Goal: Navigation & Orientation: Find specific page/section

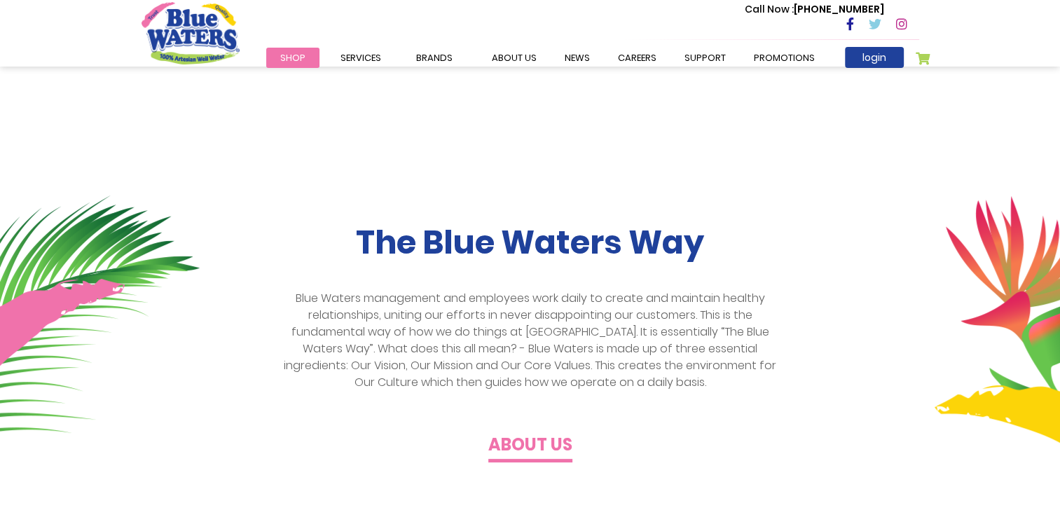
scroll to position [280, 0]
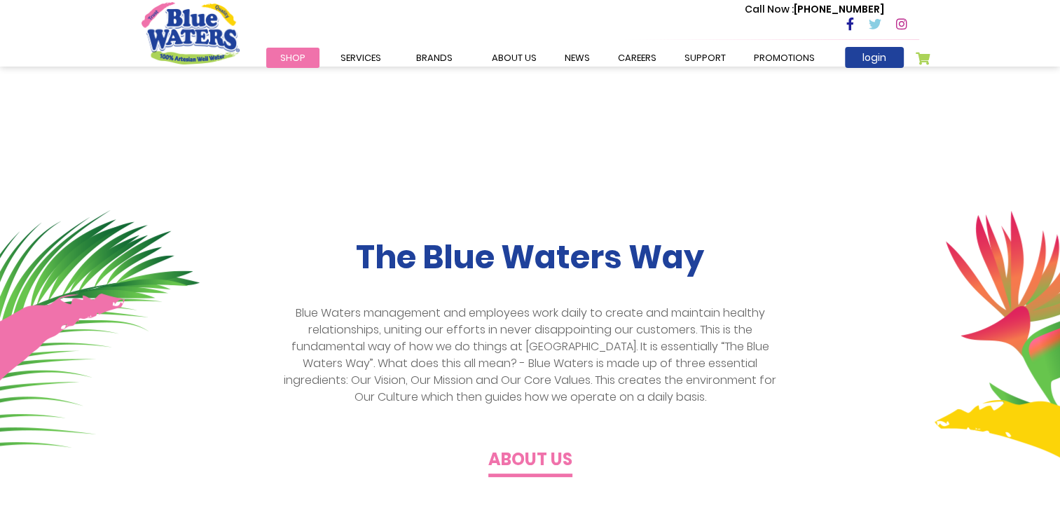
click at [299, 61] on span "Shop" at bounding box center [292, 57] width 25 height 13
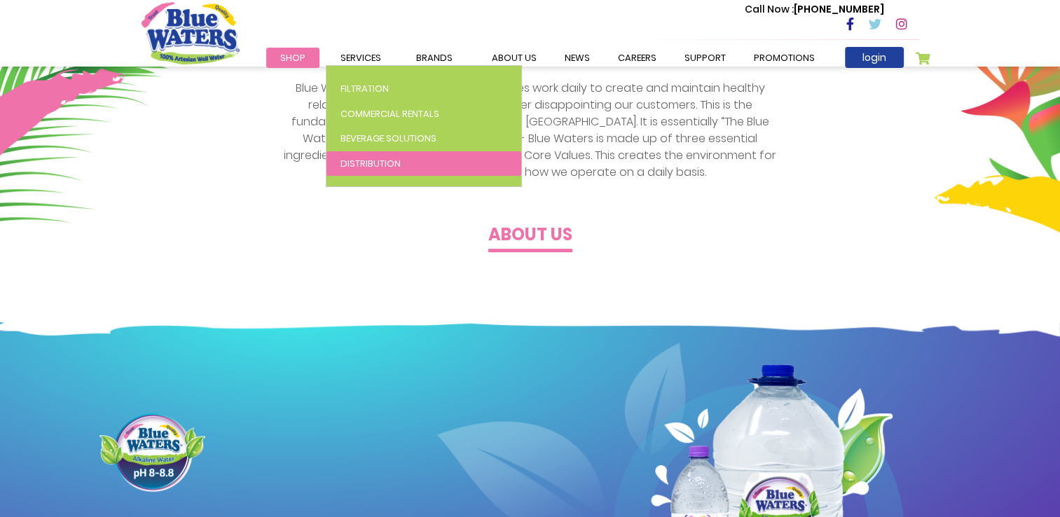
scroll to position [561, 0]
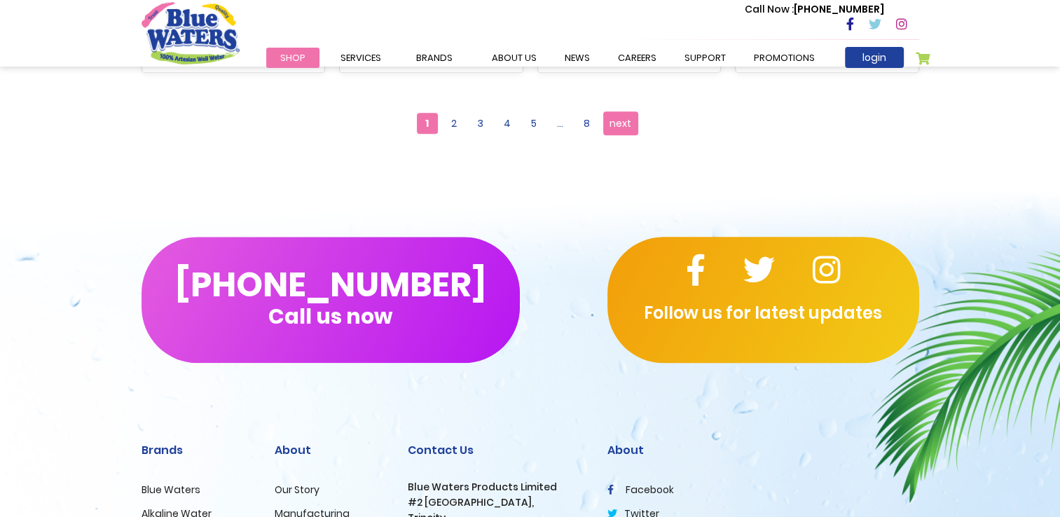
scroll to position [1471, 0]
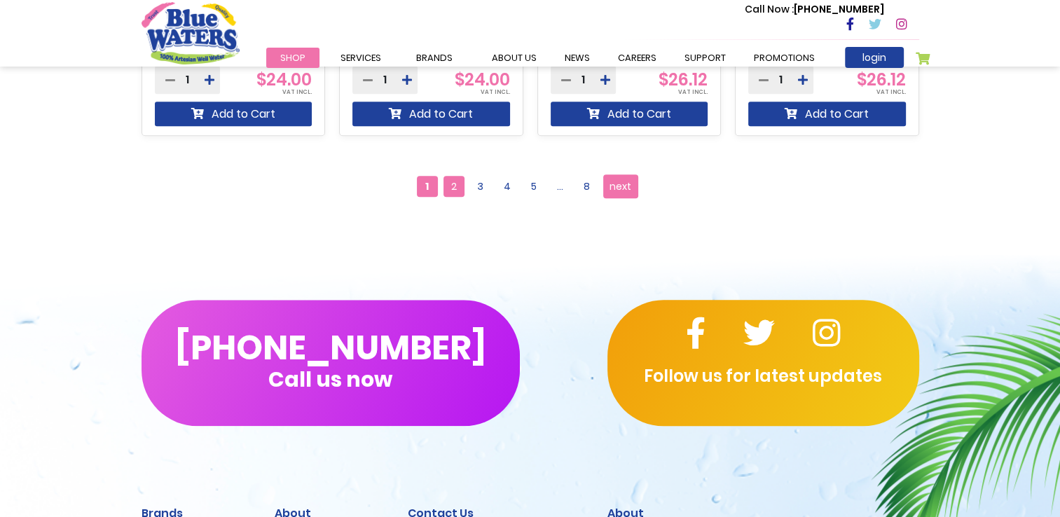
click at [453, 186] on span "2" at bounding box center [454, 186] width 21 height 21
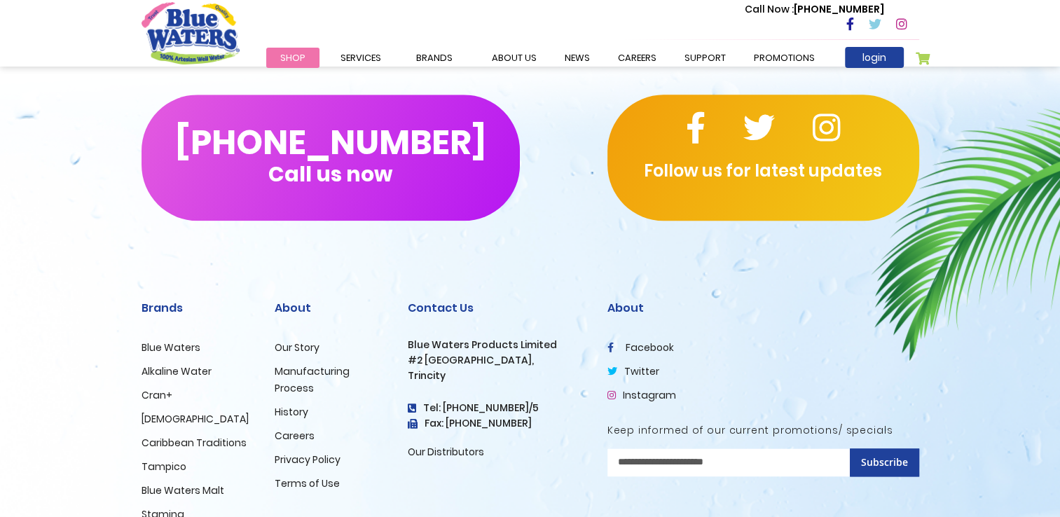
scroll to position [1331, 0]
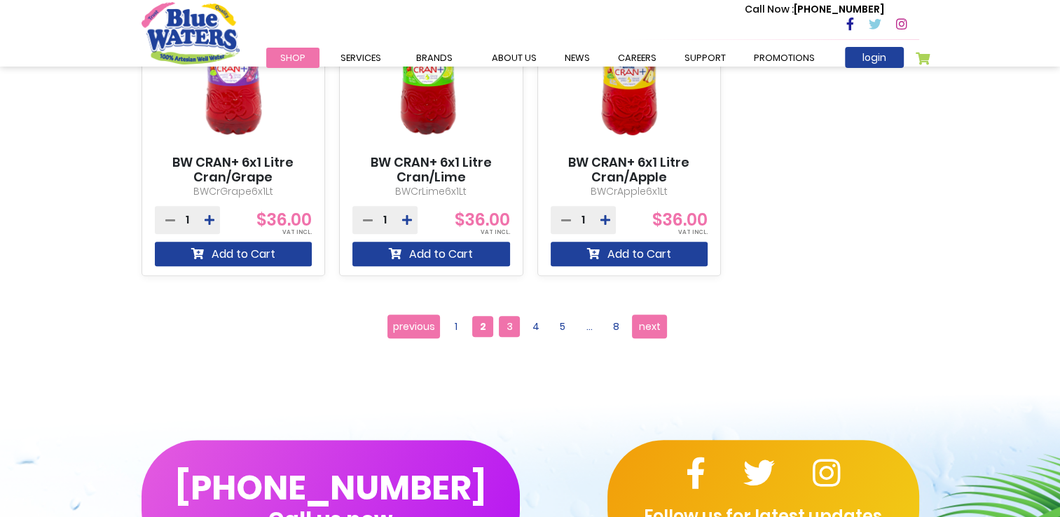
click at [510, 320] on span "3" at bounding box center [509, 326] width 21 height 21
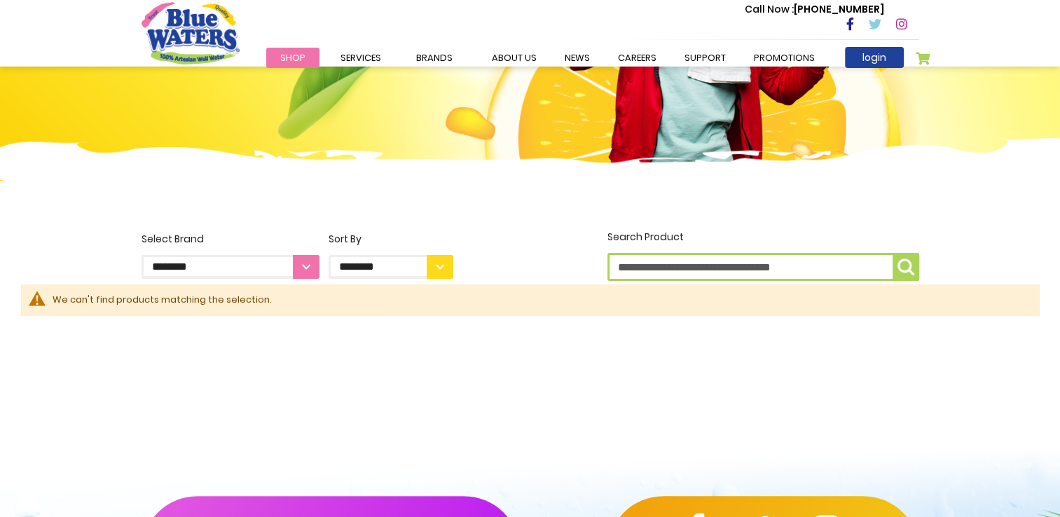
scroll to position [71, 0]
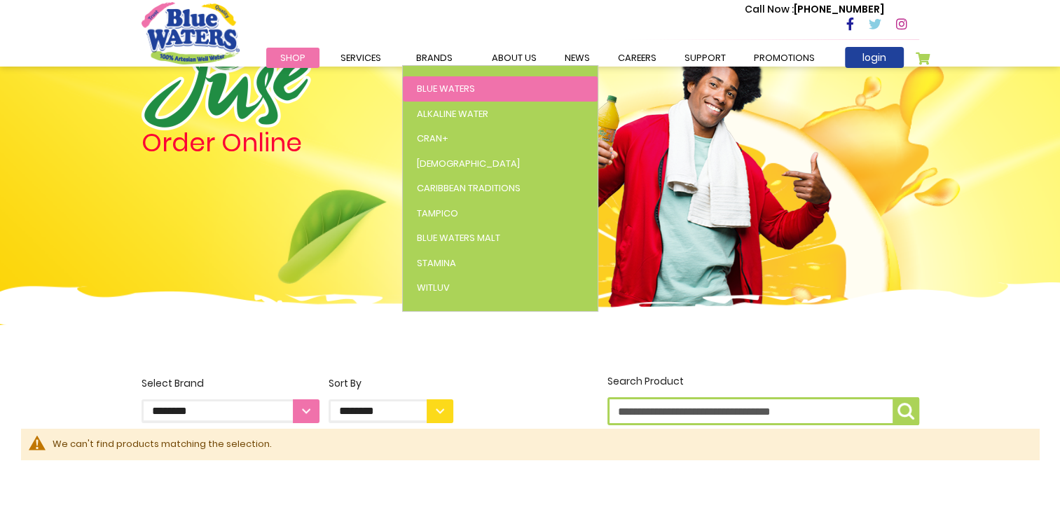
click at [440, 82] on span "Blue Waters" at bounding box center [446, 88] width 58 height 13
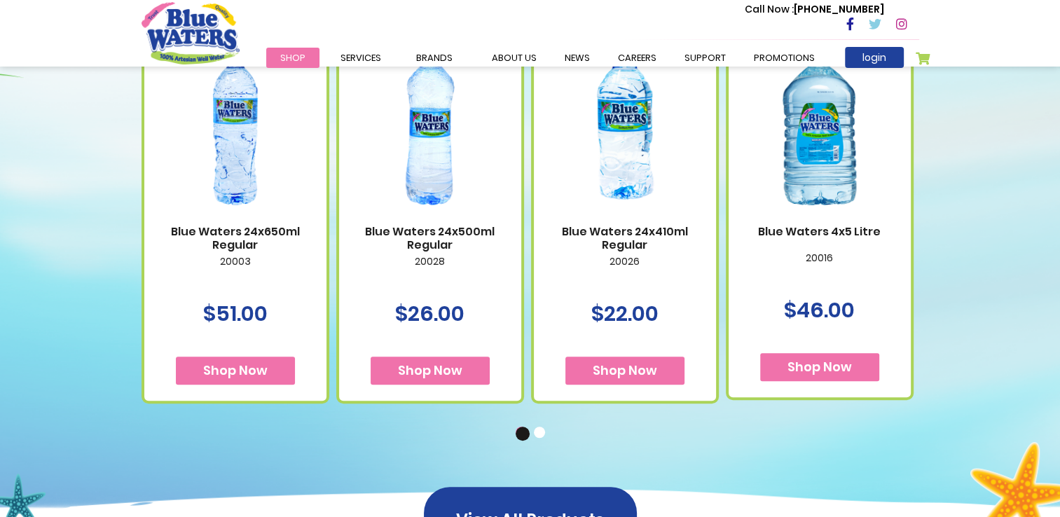
scroll to position [1051, 0]
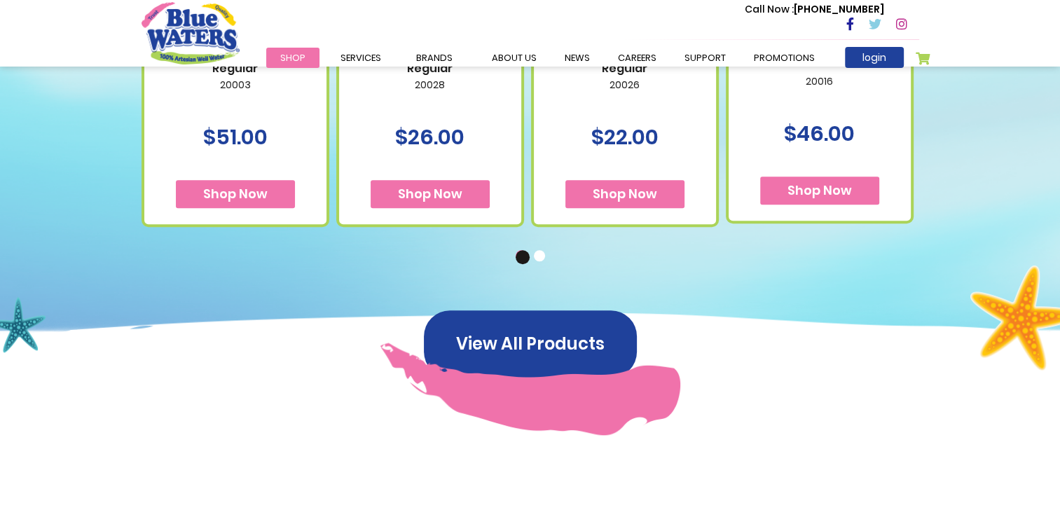
click at [540, 254] on button "2" at bounding box center [541, 257] width 14 height 14
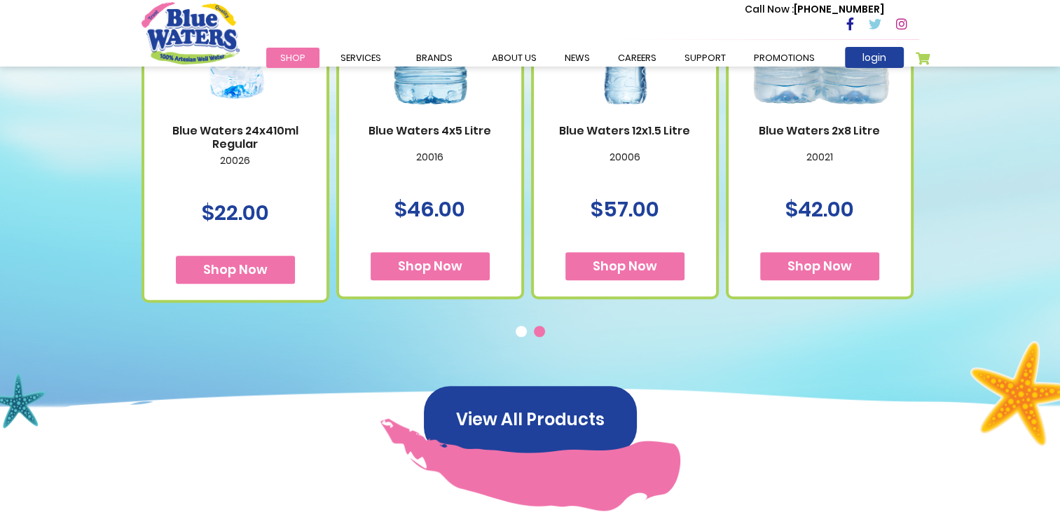
scroll to position [776, 0]
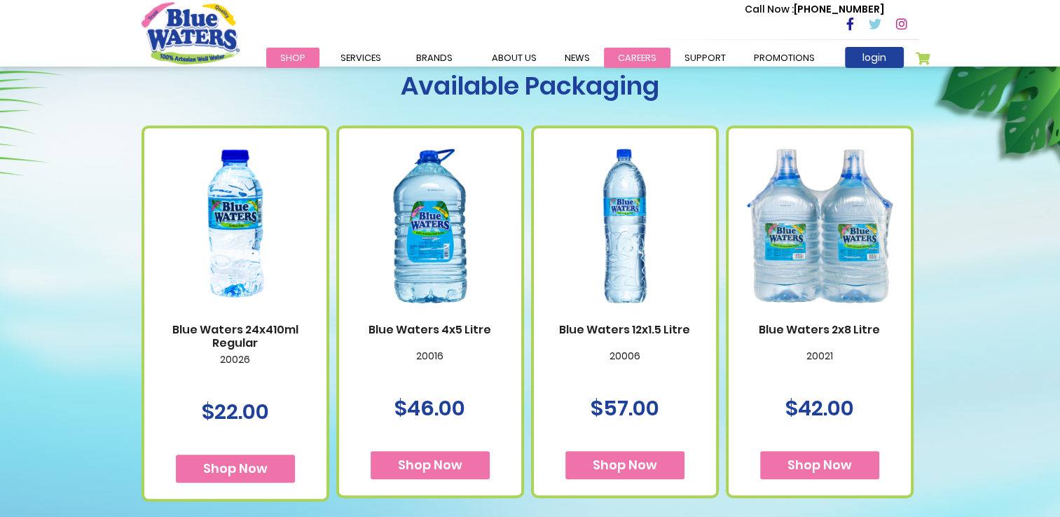
click at [635, 55] on link "careers" at bounding box center [637, 58] width 67 height 20
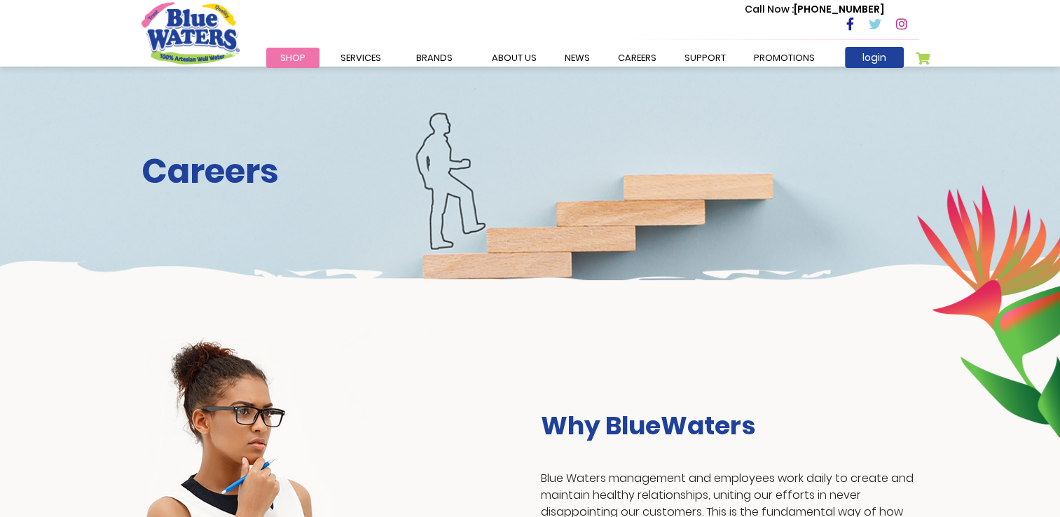
click at [606, 27] on div "Call Now : (868) 640-8824" at bounding box center [590, 25] width 659 height 48
